Goal: Transaction & Acquisition: Purchase product/service

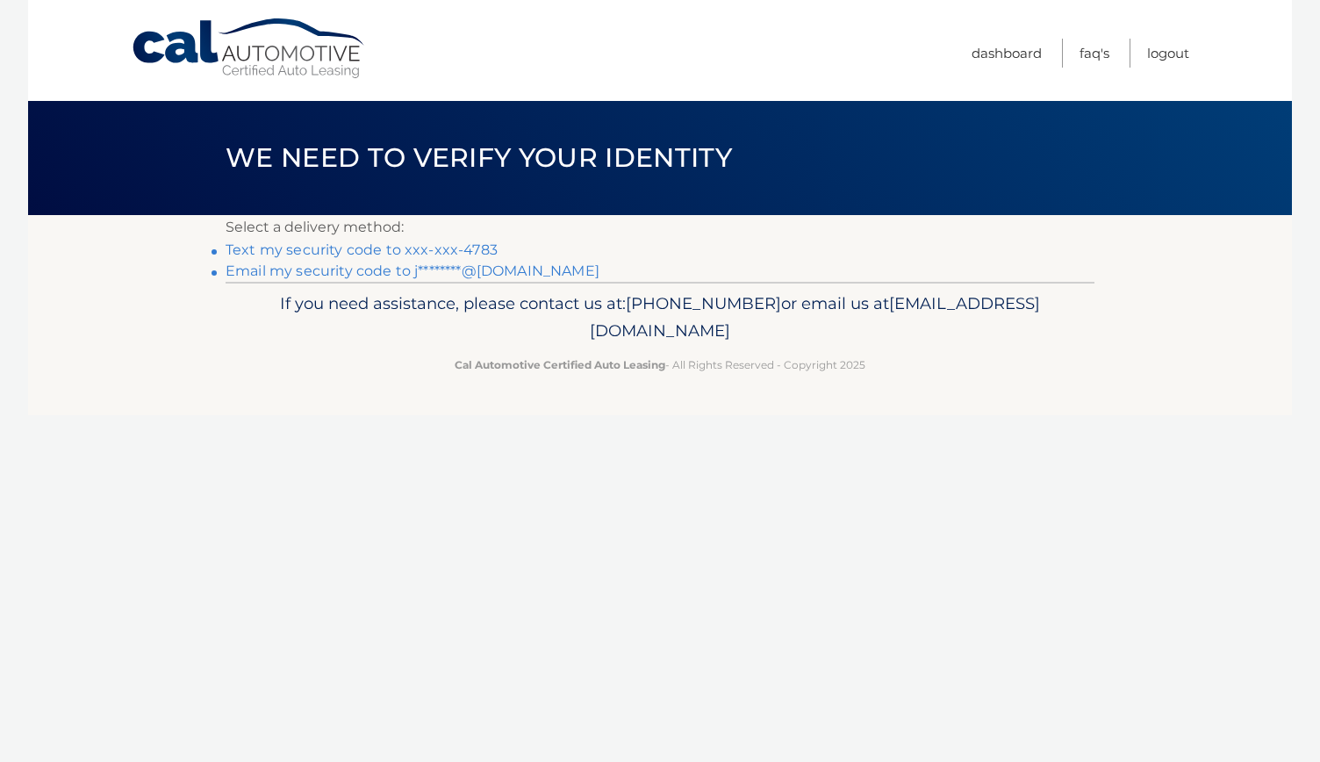
click at [398, 256] on link "Text my security code to xxx-xxx-4783" at bounding box center [362, 249] width 272 height 17
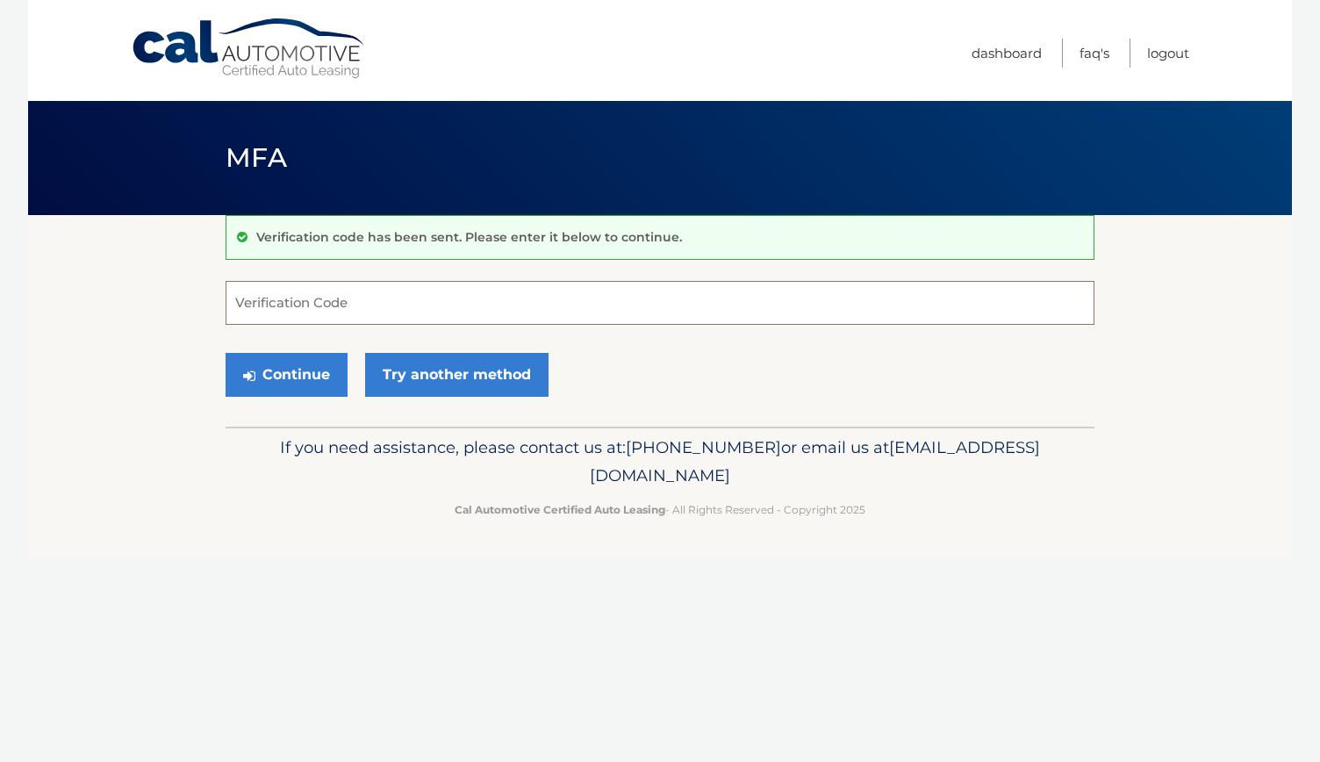
click at [351, 303] on input "Verification Code" at bounding box center [660, 303] width 869 height 44
type input "029073"
click at [314, 373] on button "Continue" at bounding box center [287, 375] width 122 height 44
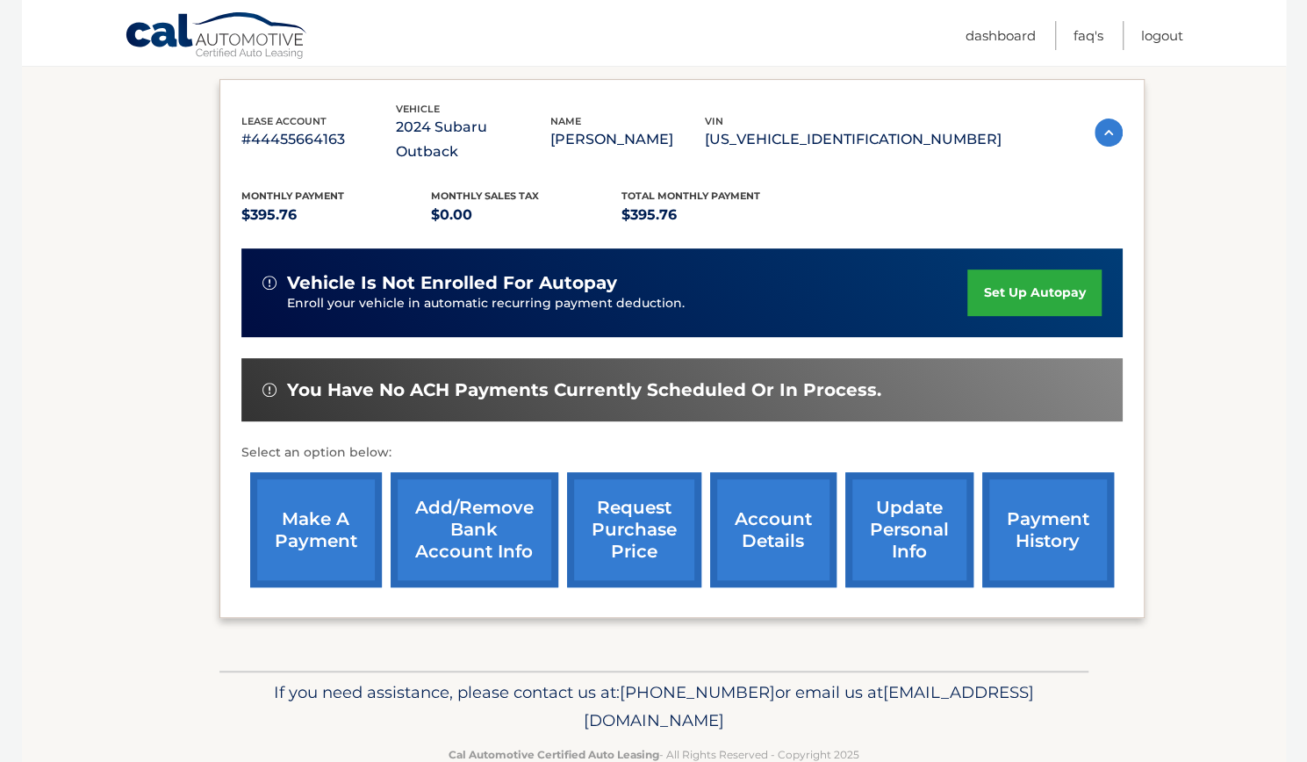
scroll to position [300, 0]
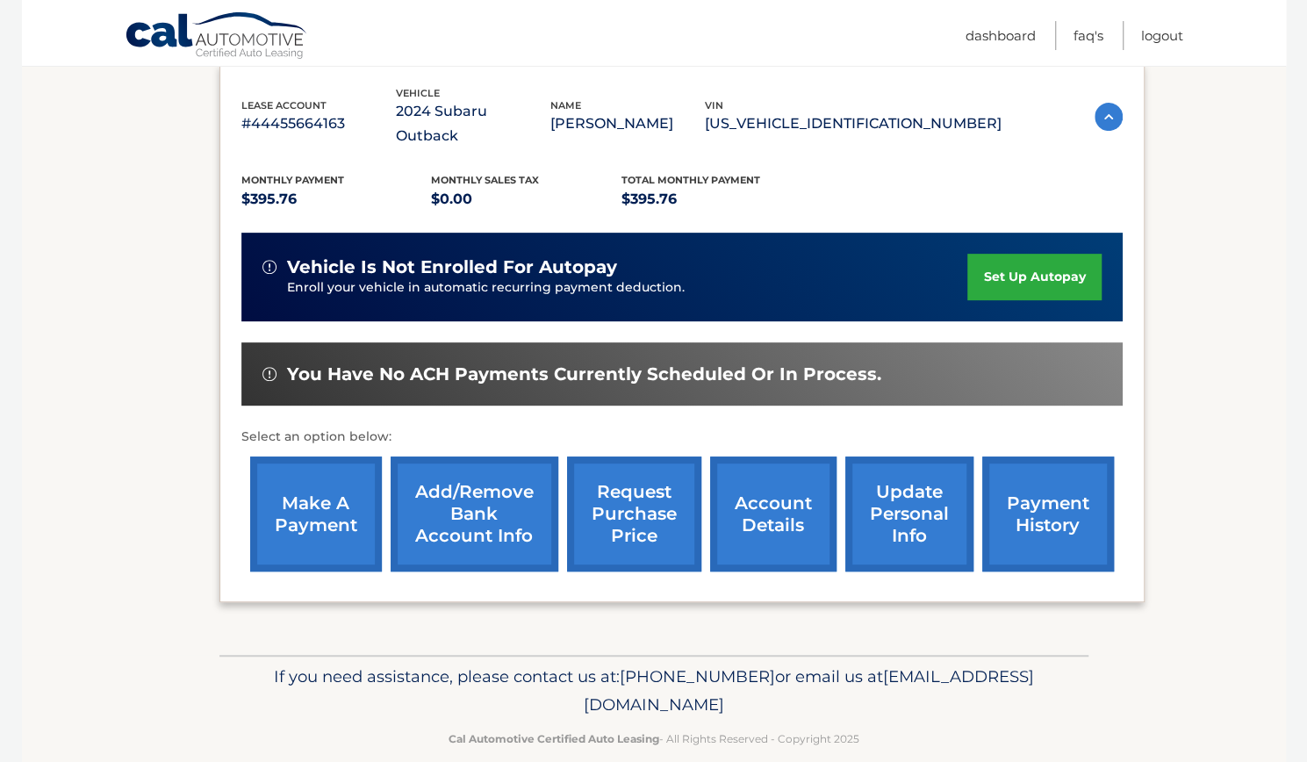
click at [300, 482] on link "make a payment" at bounding box center [316, 513] width 132 height 115
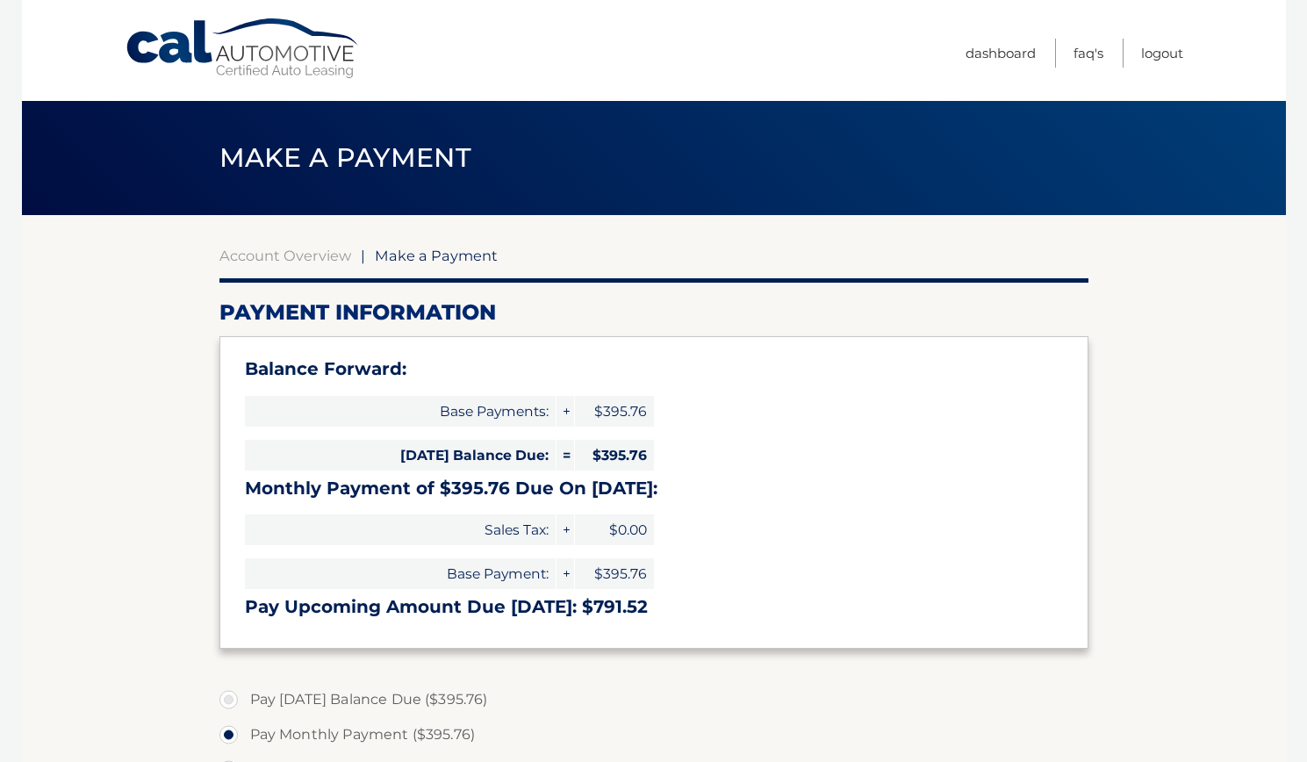
select select "YjU4Zjg1OWEtOTAxOC00NDBkLWFjMTItYzJlY2NjZDI0ZmI3"
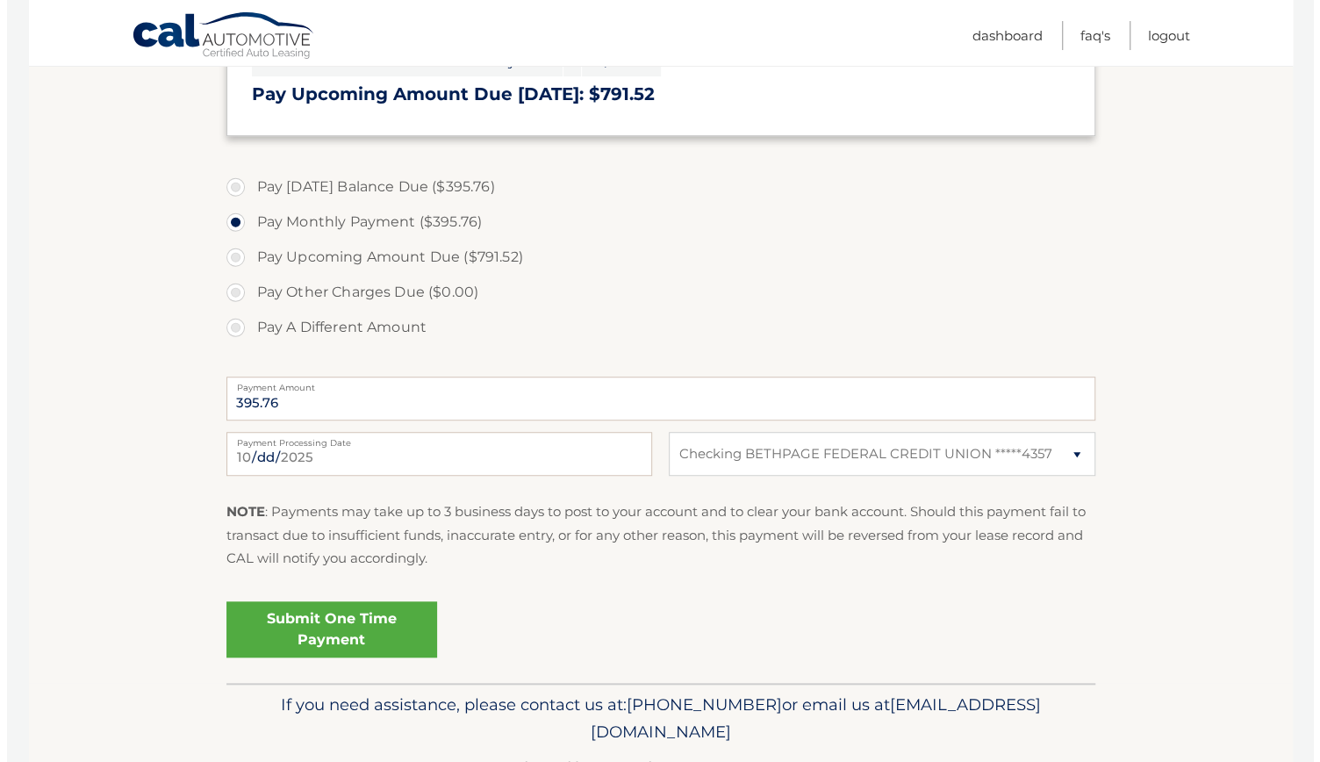
scroll to position [566, 0]
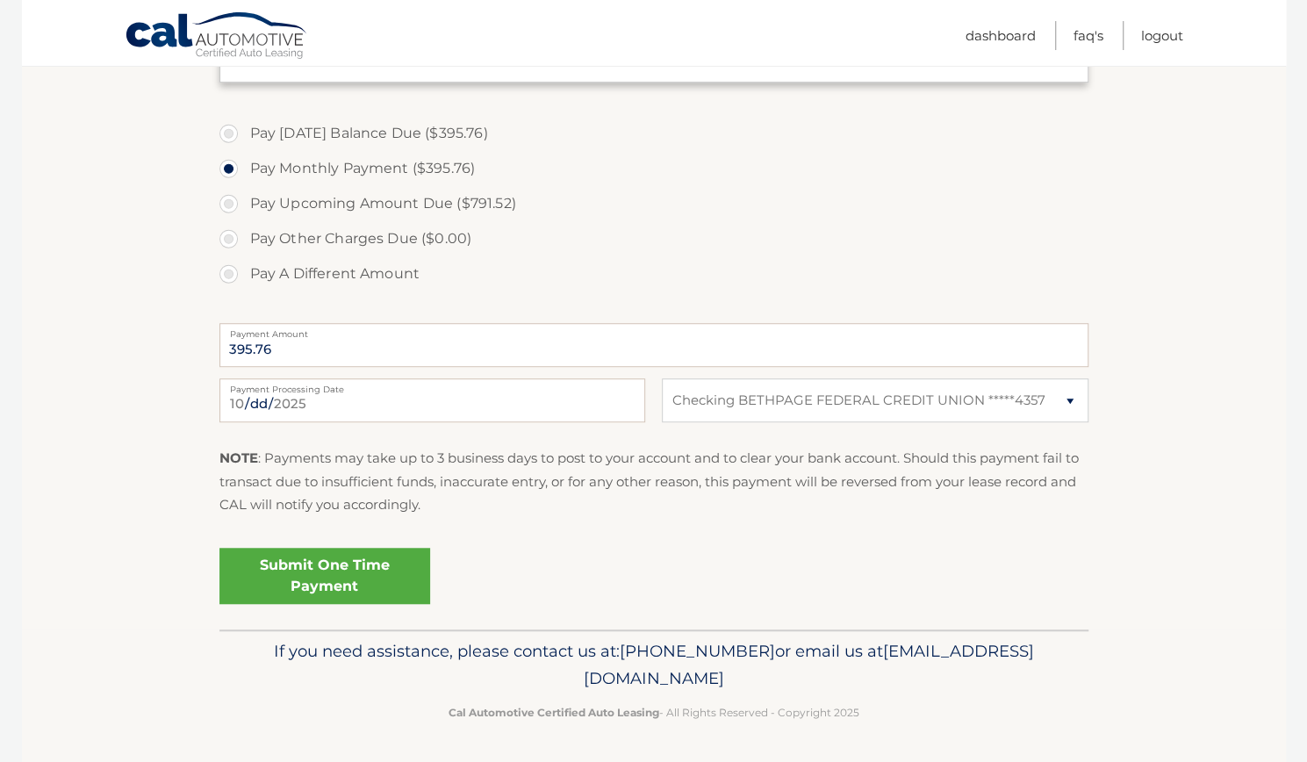
click at [405, 570] on link "Submit One Time Payment" at bounding box center [324, 576] width 211 height 56
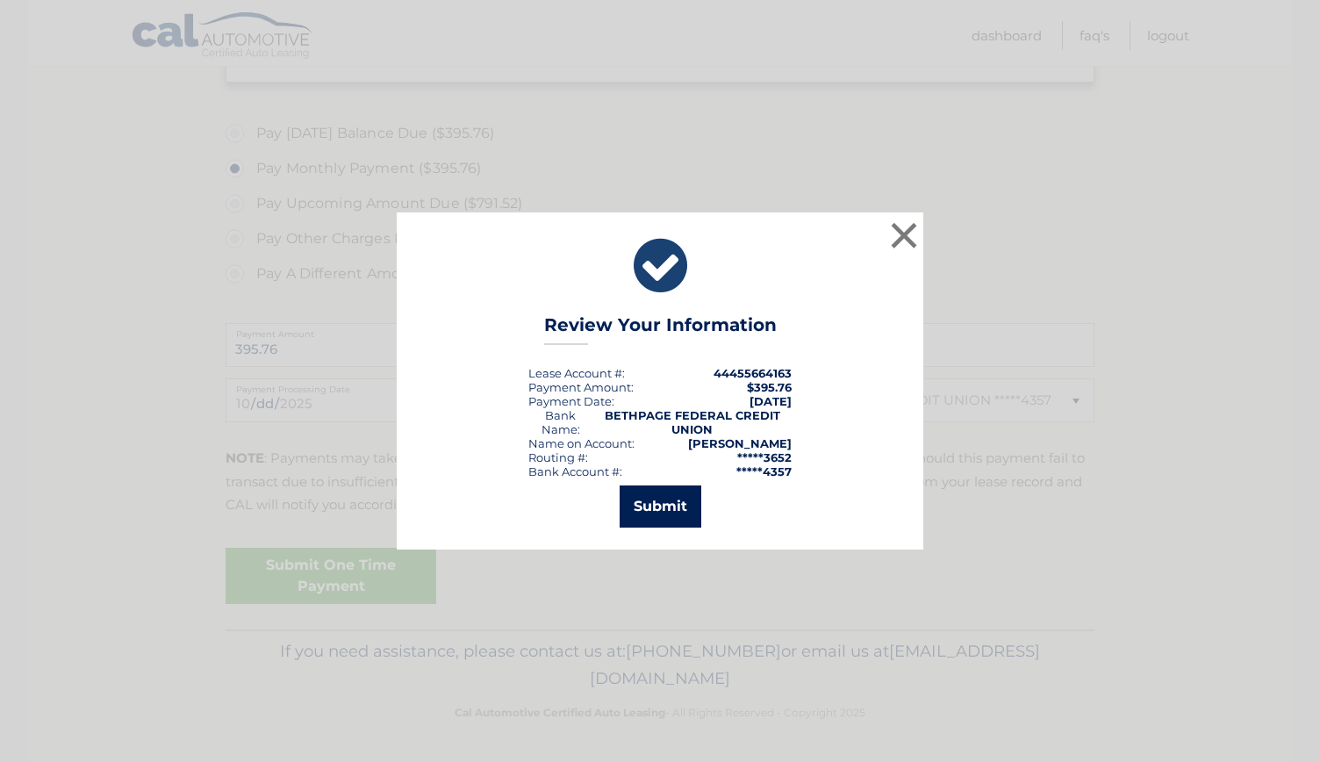
click at [679, 497] on button "Submit" at bounding box center [661, 506] width 82 height 42
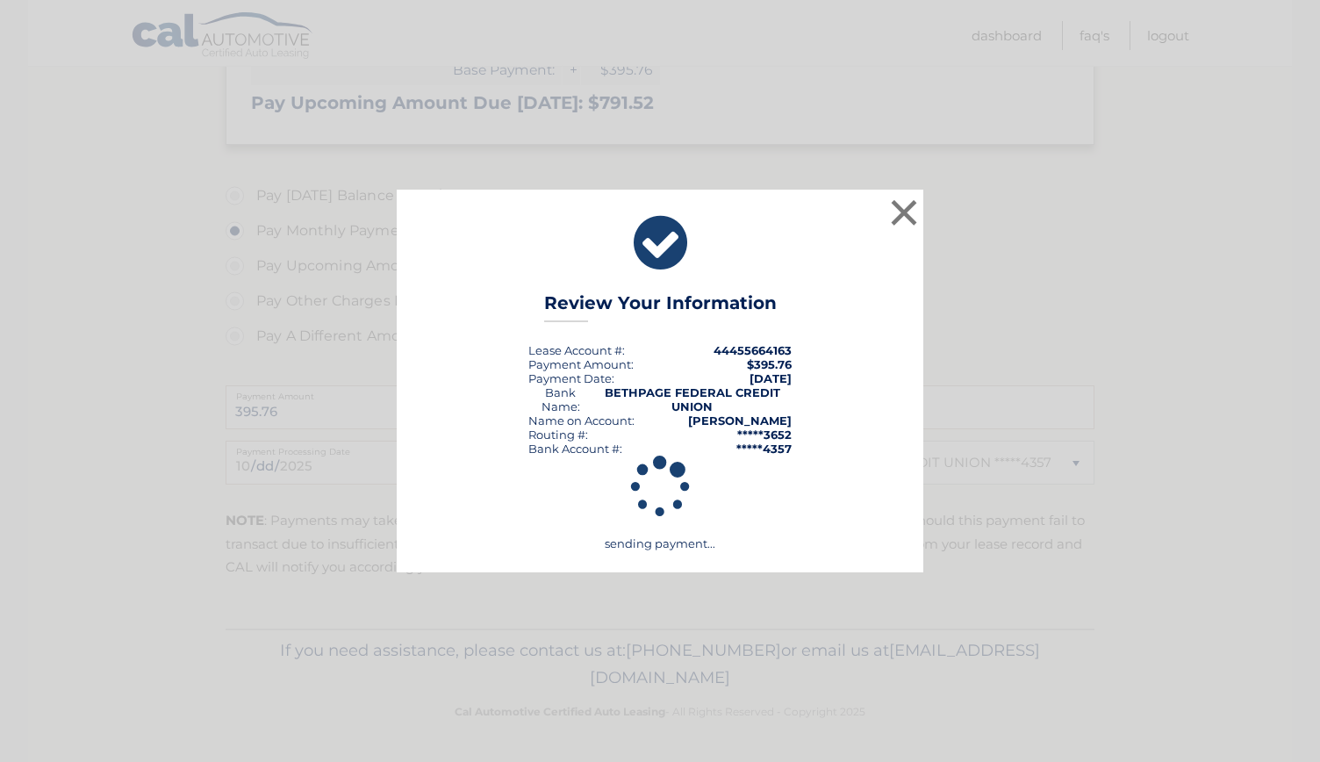
scroll to position [503, 0]
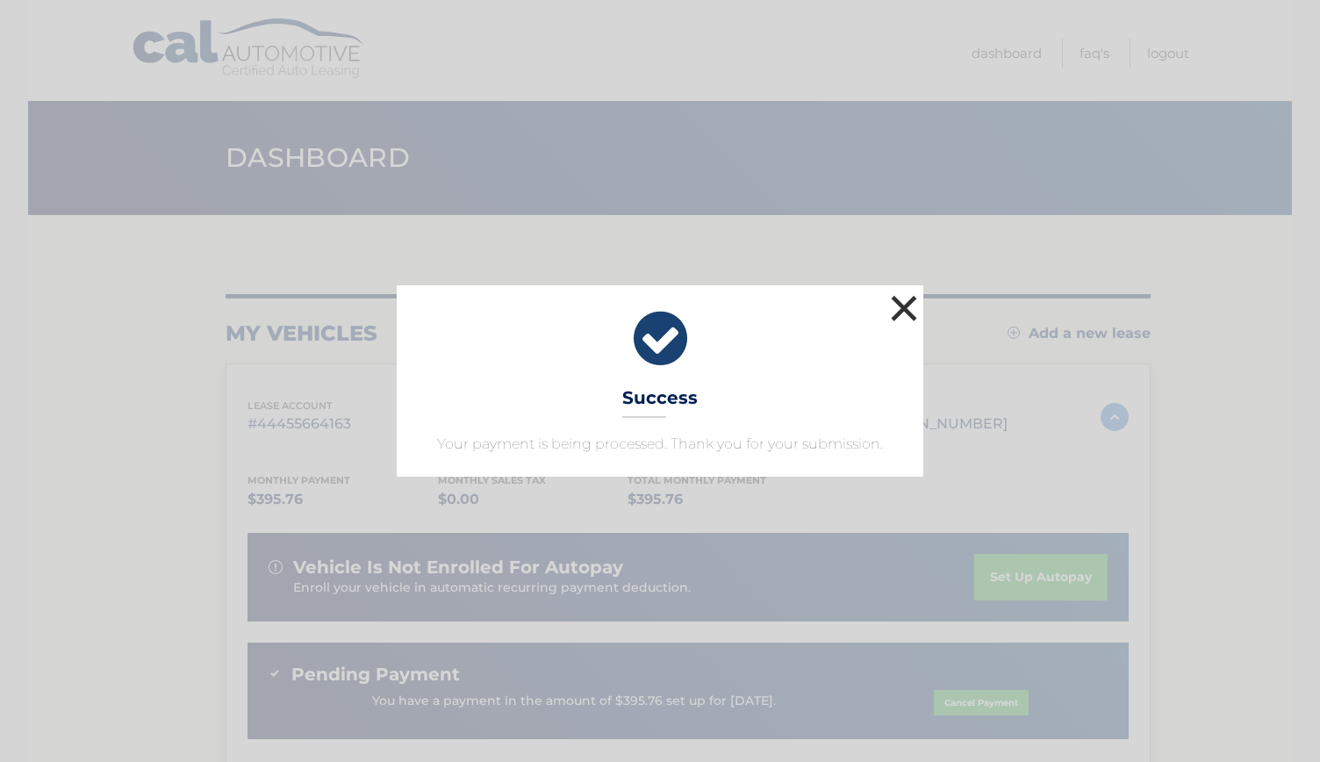
click at [908, 301] on button "×" at bounding box center [903, 307] width 35 height 35
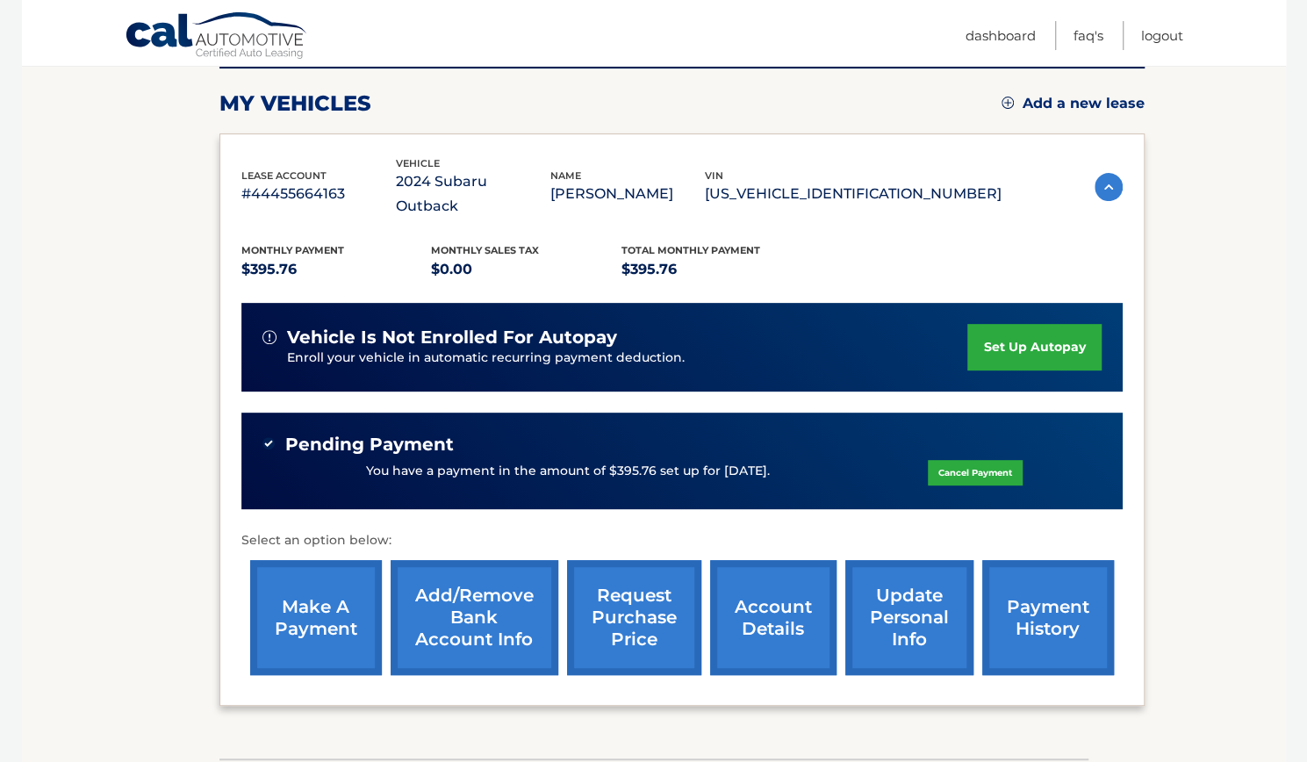
scroll to position [232, 0]
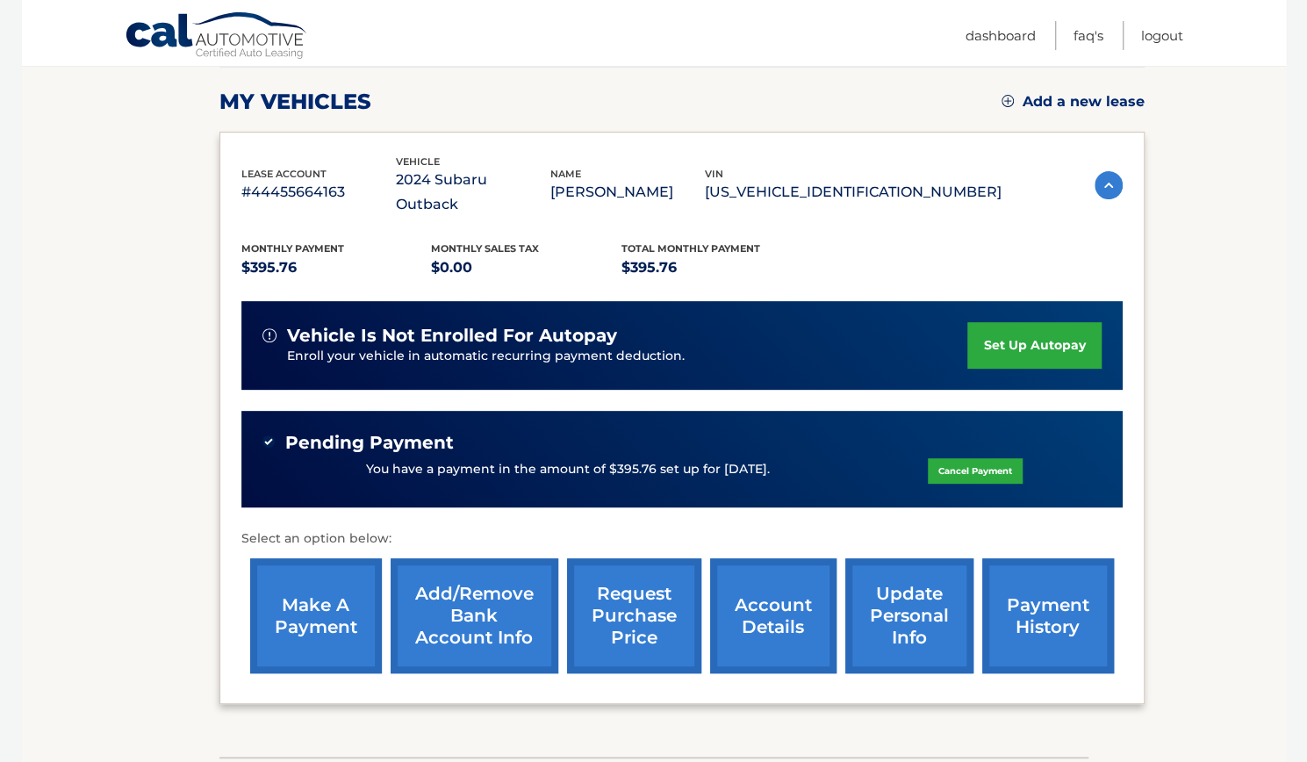
click at [795, 577] on link "account details" at bounding box center [773, 615] width 126 height 115
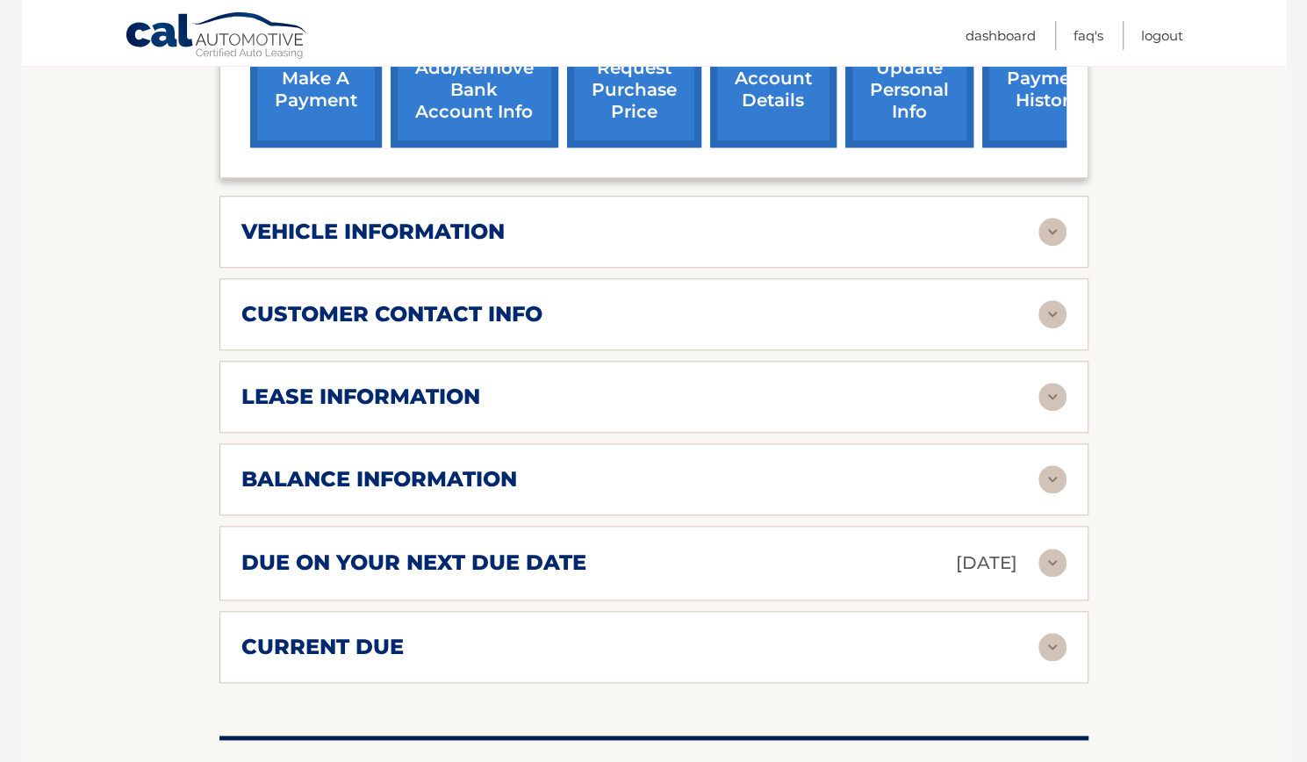
scroll to position [784, 0]
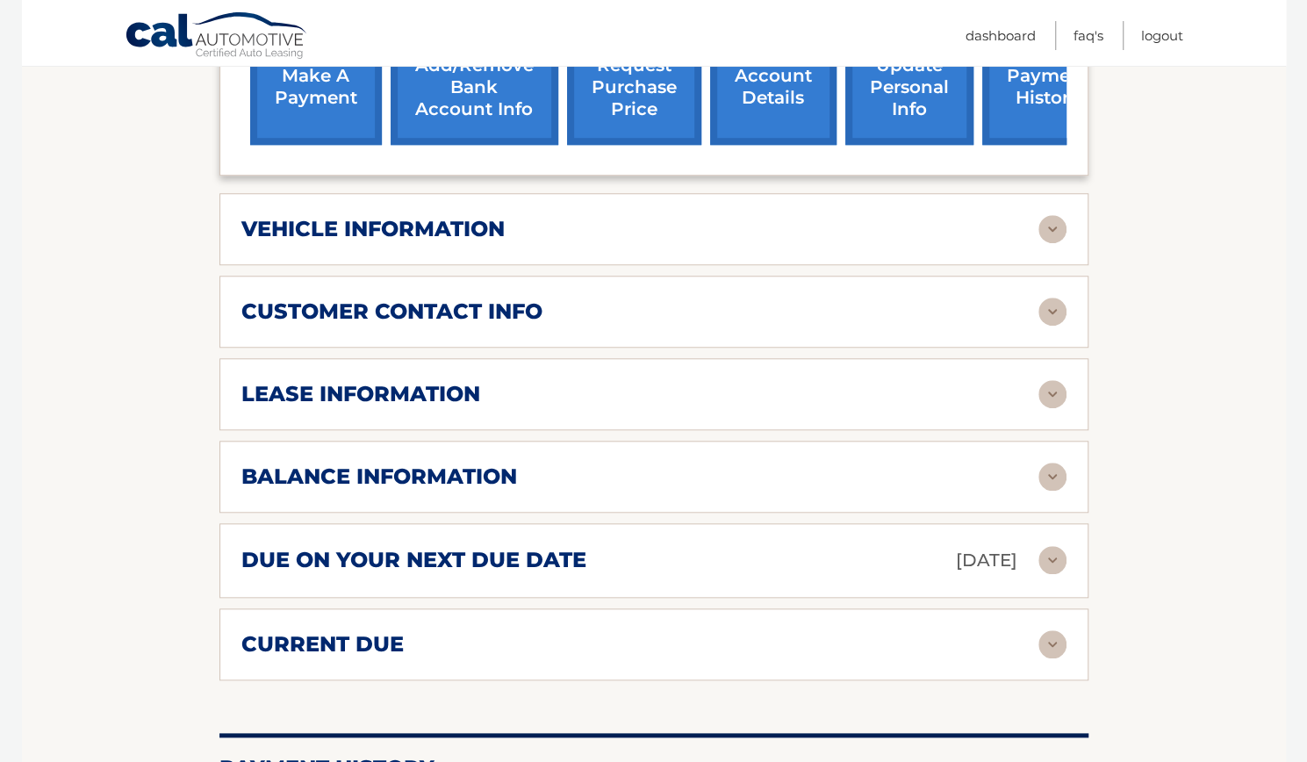
click at [1056, 380] on img at bounding box center [1052, 394] width 28 height 28
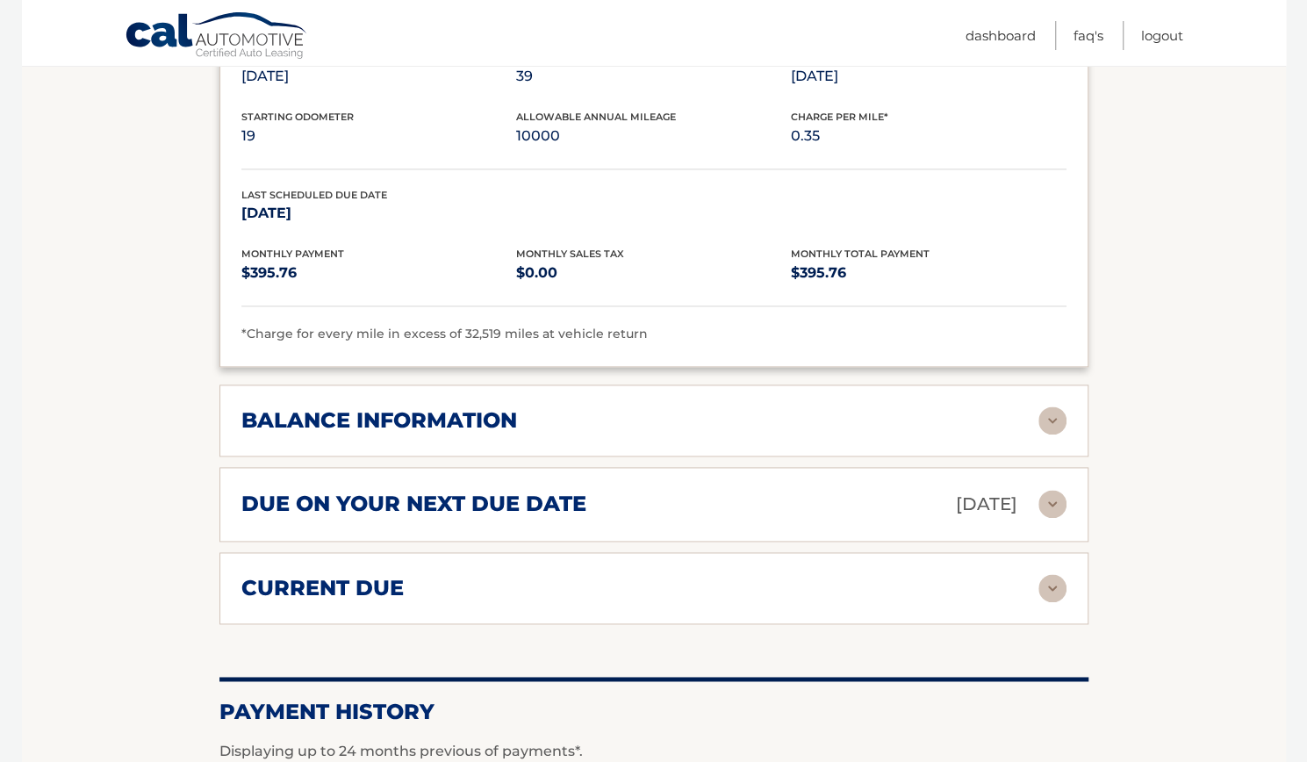
scroll to position [1170, 0]
click at [1046, 405] on img at bounding box center [1052, 419] width 28 height 28
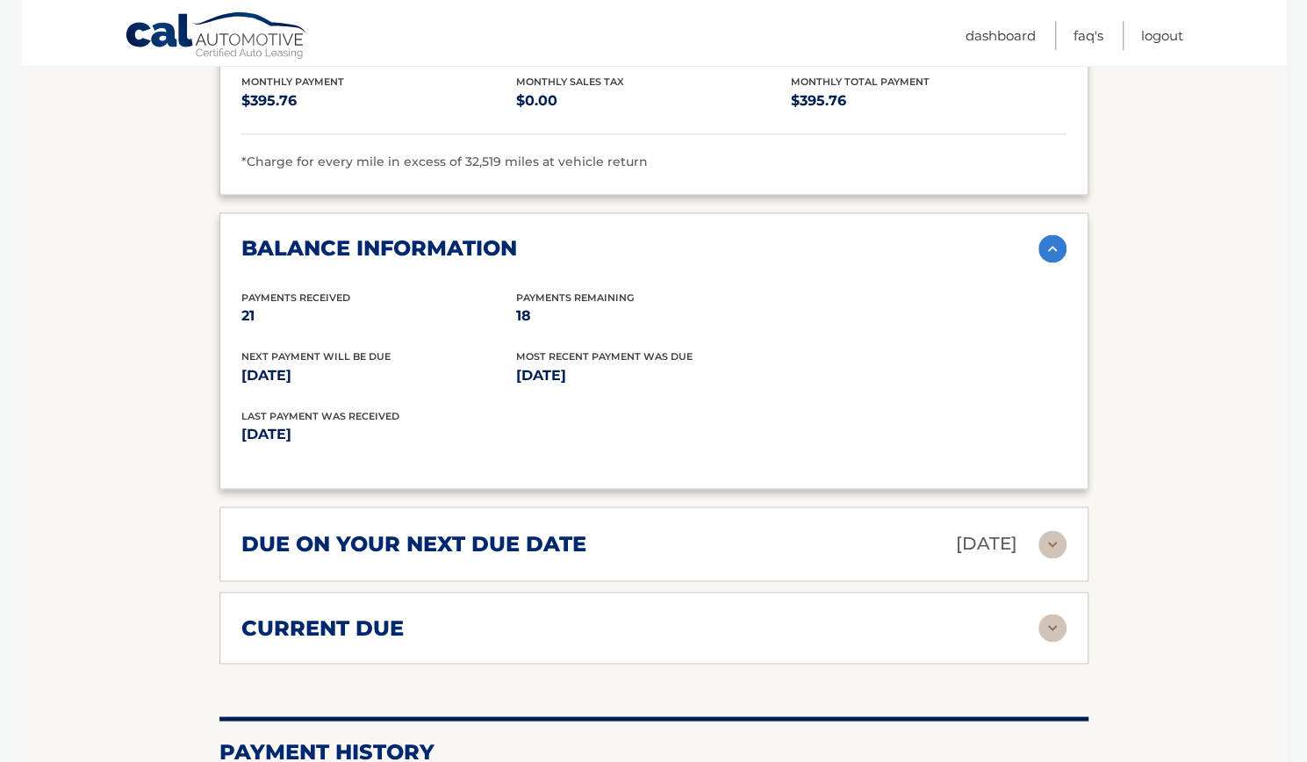
scroll to position [1342, 0]
click at [1053, 529] on img at bounding box center [1052, 543] width 28 height 28
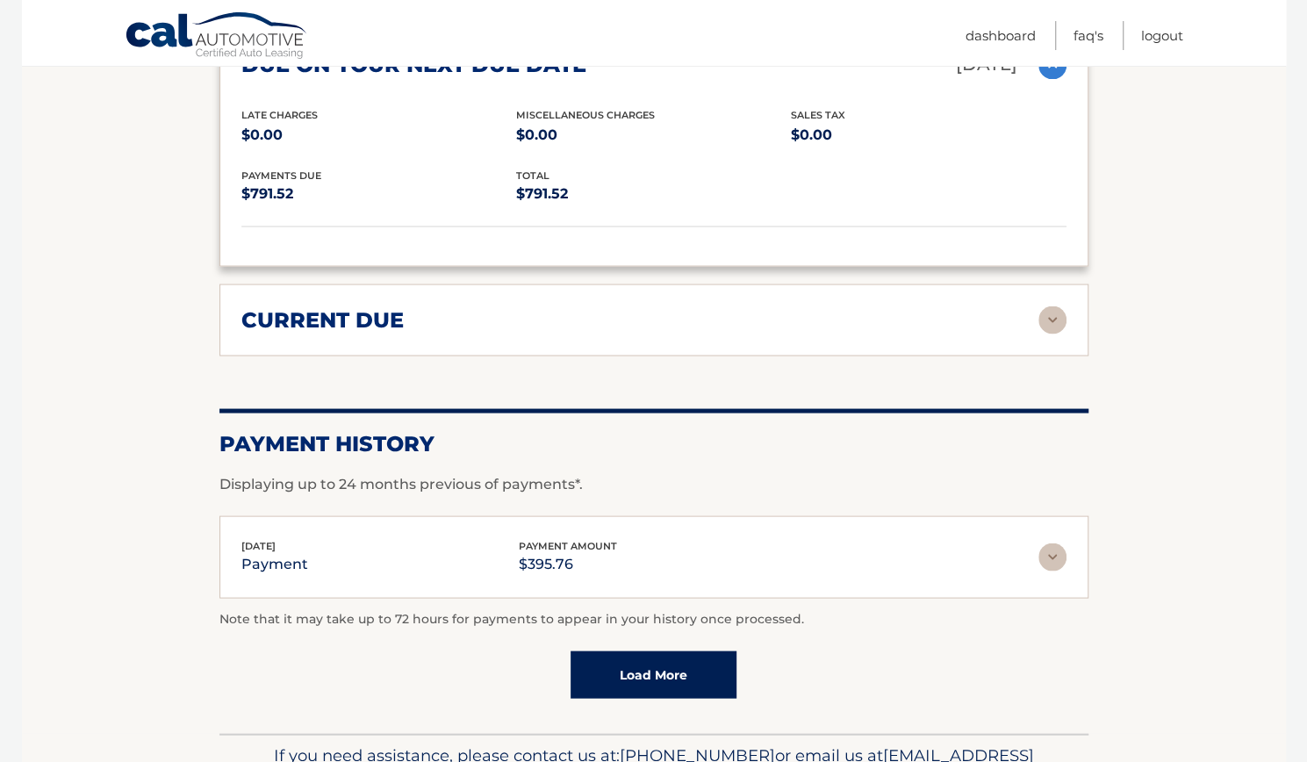
scroll to position [1889, 0]
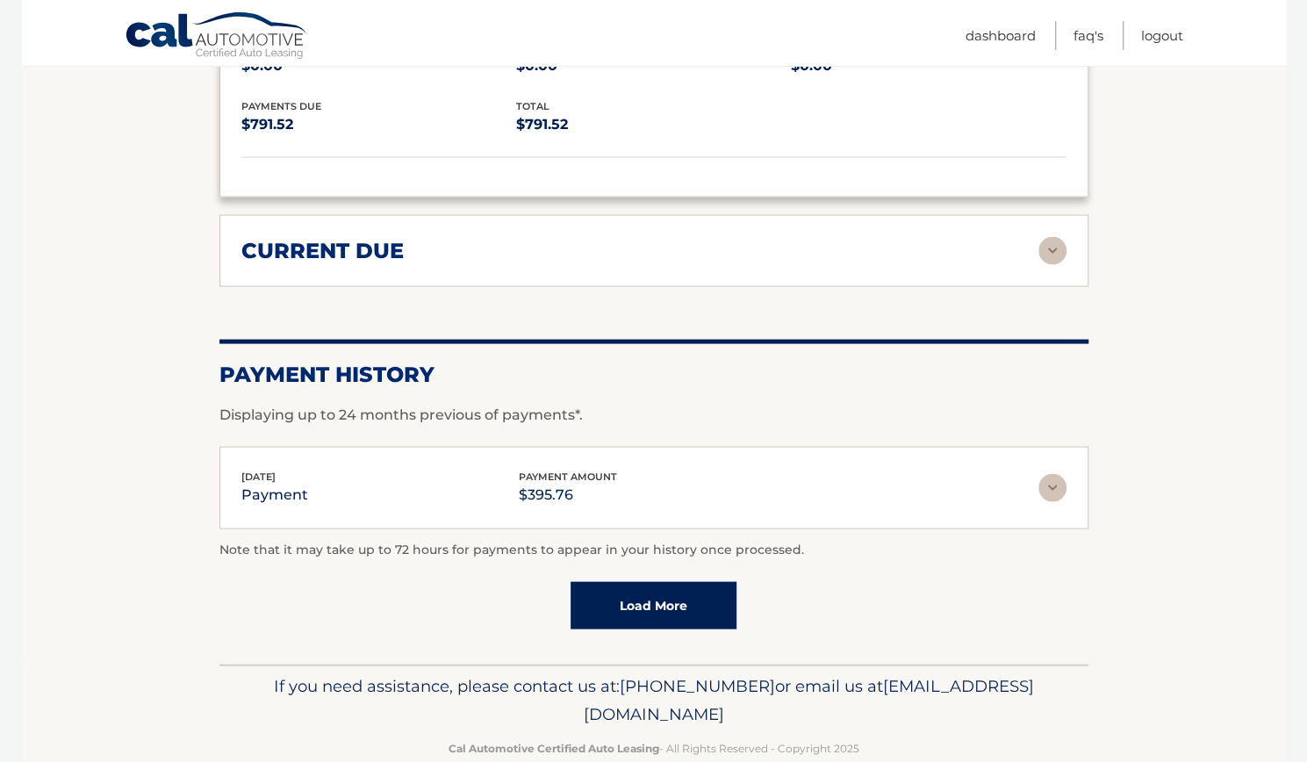
click at [1043, 473] on img at bounding box center [1052, 487] width 28 height 28
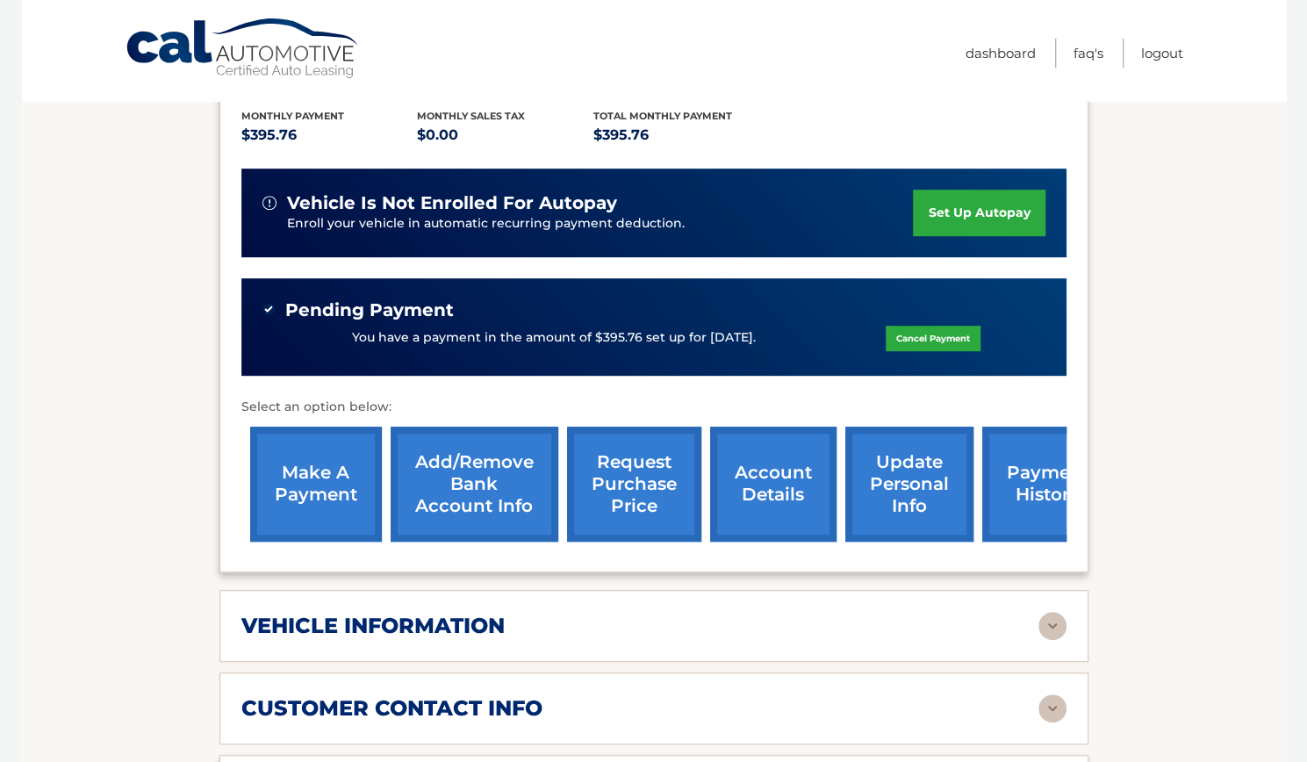
scroll to position [0, 0]
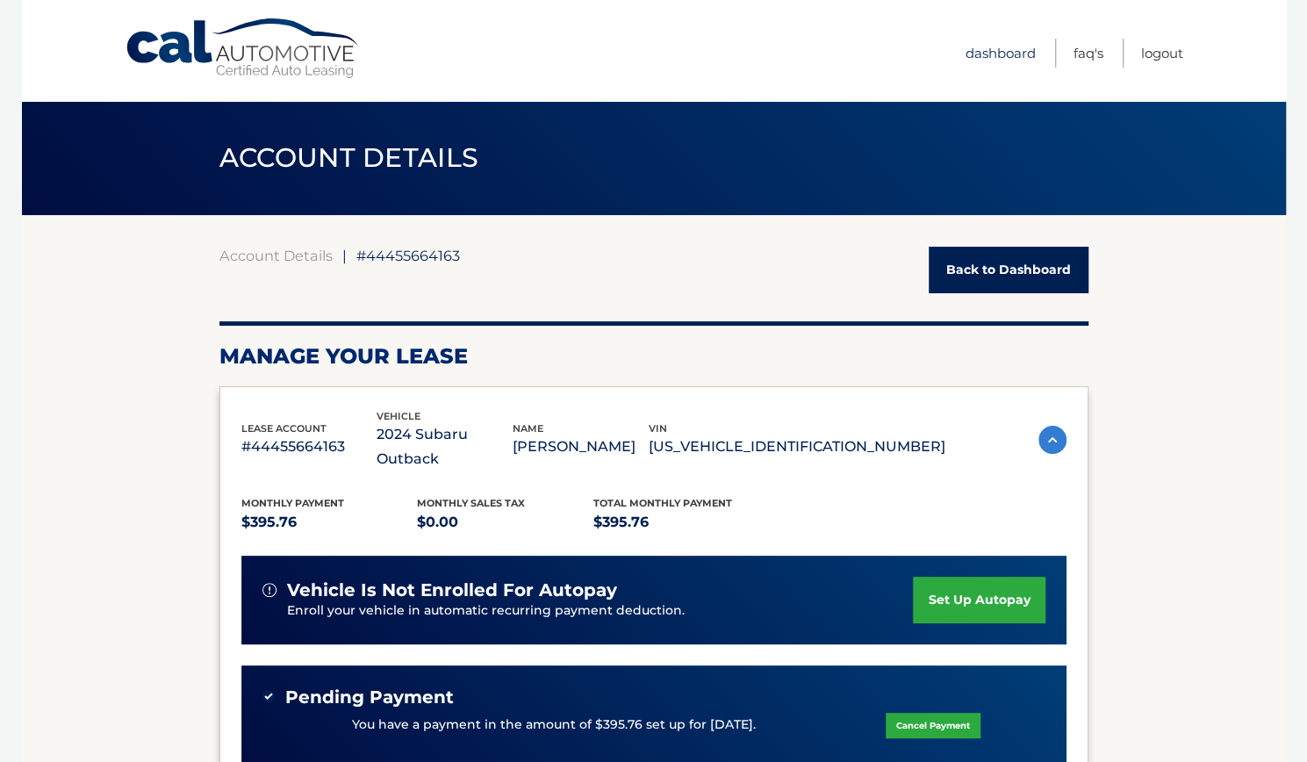
click at [985, 54] on link "Dashboard" at bounding box center [1000, 53] width 70 height 29
